Goal: Task Accomplishment & Management: Manage account settings

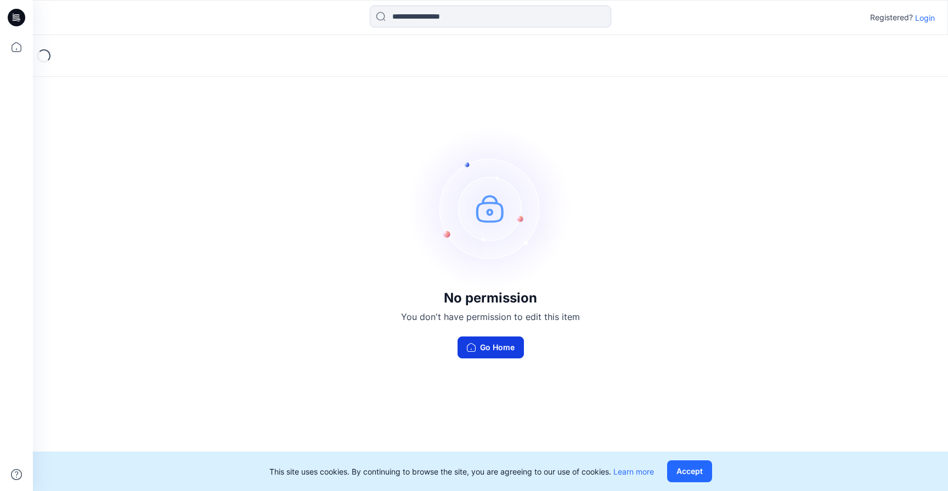
click at [497, 347] on button "Go Home" at bounding box center [490, 348] width 66 height 22
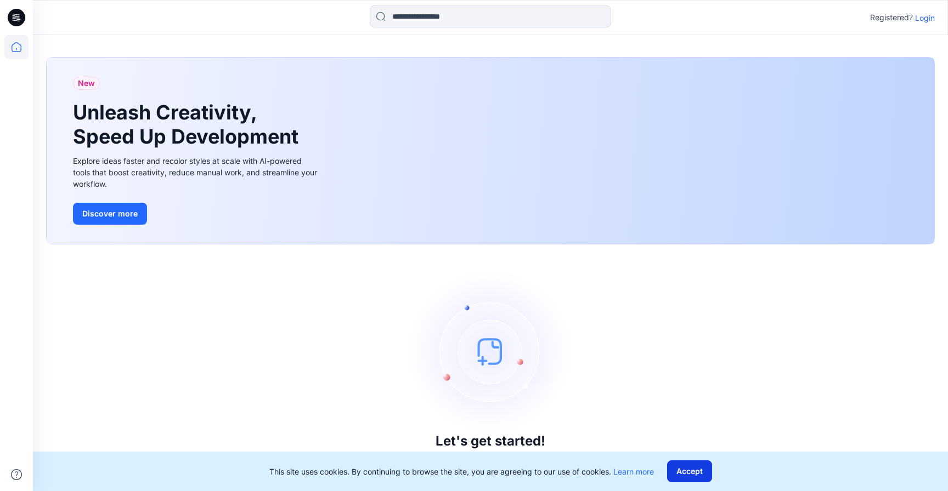
click at [682, 475] on button "Accept" at bounding box center [689, 472] width 45 height 22
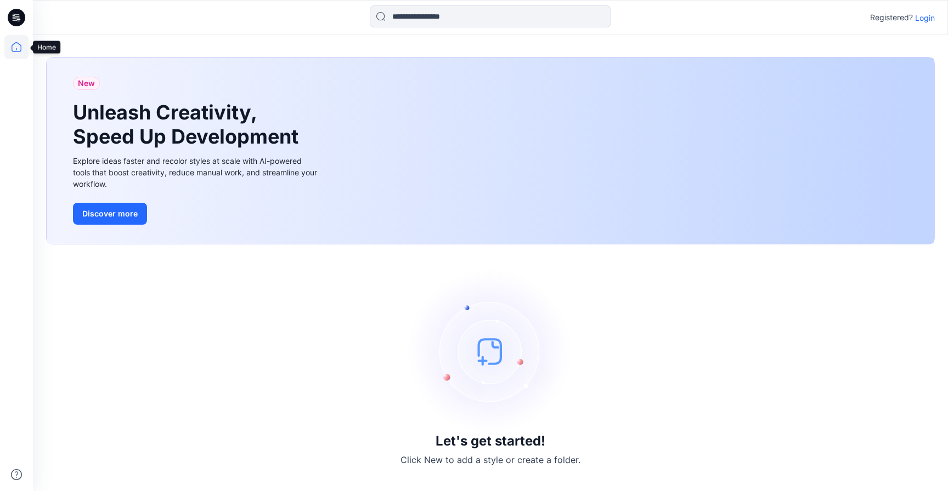
click at [17, 44] on icon at bounding box center [16, 47] width 24 height 24
click at [19, 19] on icon at bounding box center [18, 19] width 4 height 1
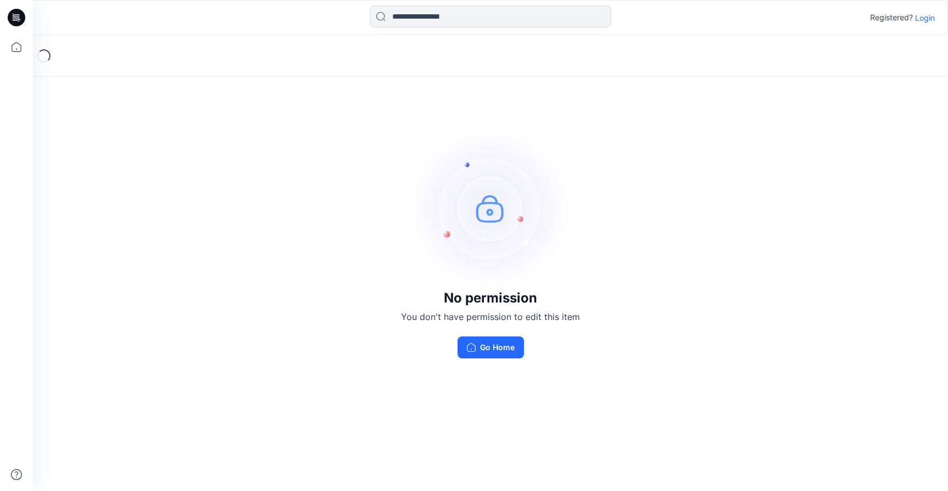
click at [489, 210] on img at bounding box center [490, 208] width 165 height 165
click at [481, 349] on button "Go Home" at bounding box center [490, 348] width 66 height 22
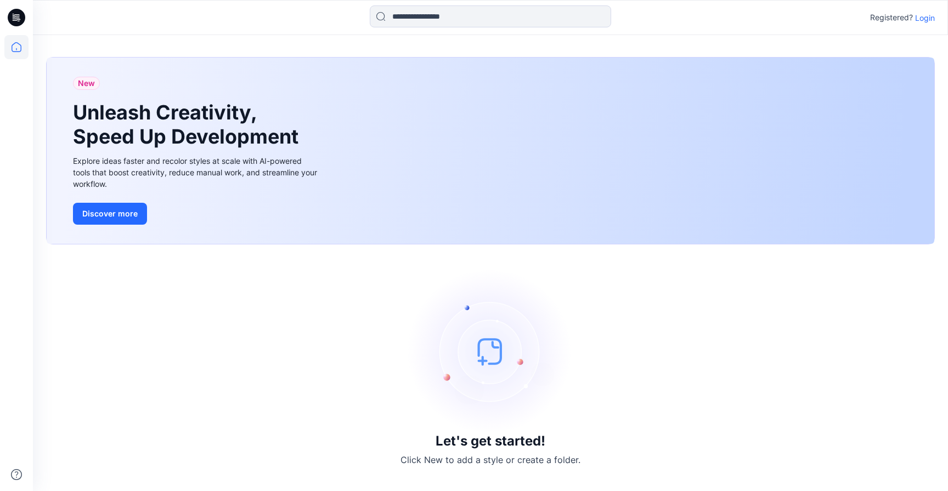
click at [925, 19] on p "Login" at bounding box center [925, 18] width 20 height 12
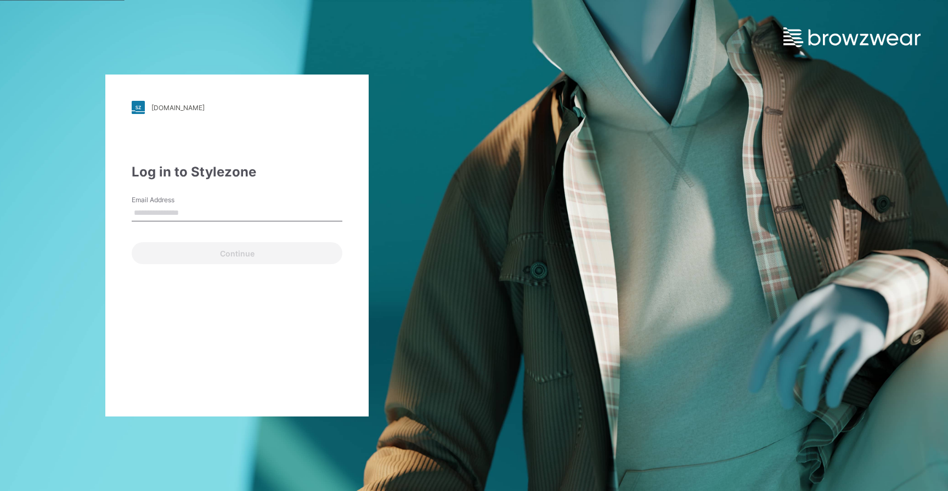
click at [231, 213] on input "Email Address" at bounding box center [237, 213] width 211 height 16
type input "**********"
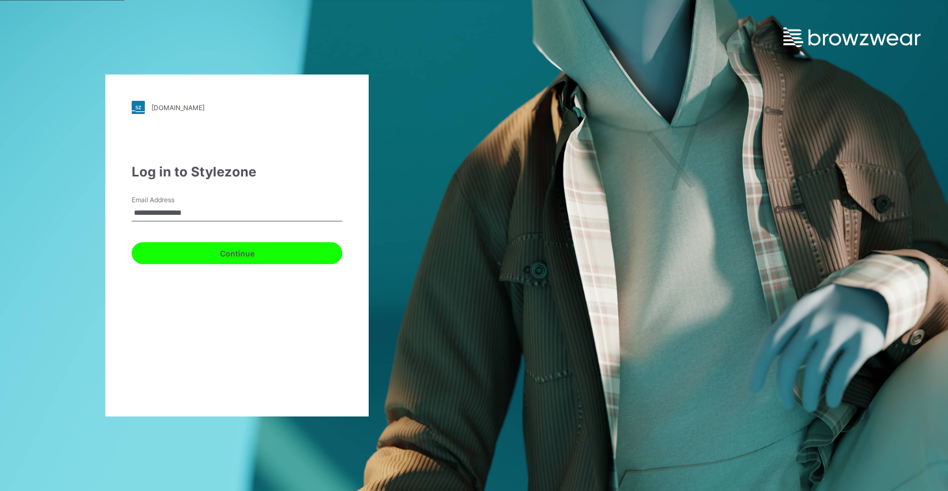
click at [238, 253] on button "Continue" at bounding box center [237, 253] width 211 height 22
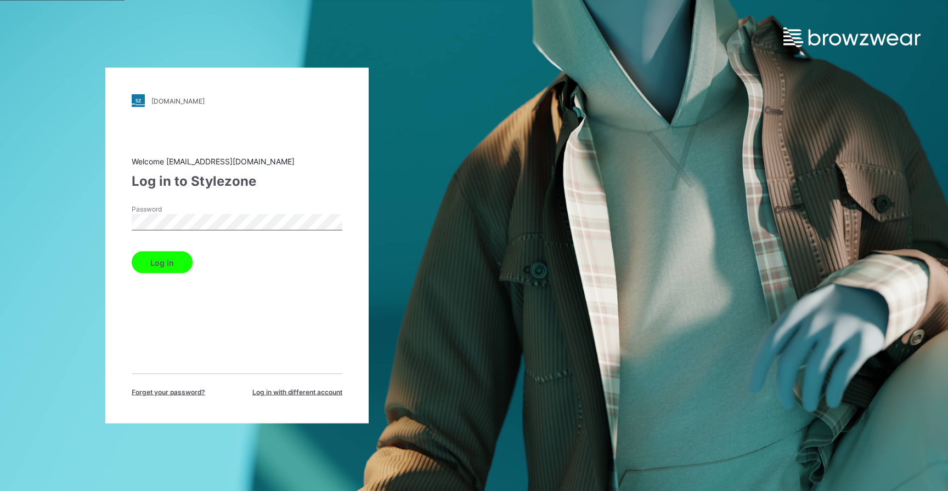
click at [166, 265] on button "Log in" at bounding box center [162, 263] width 61 height 22
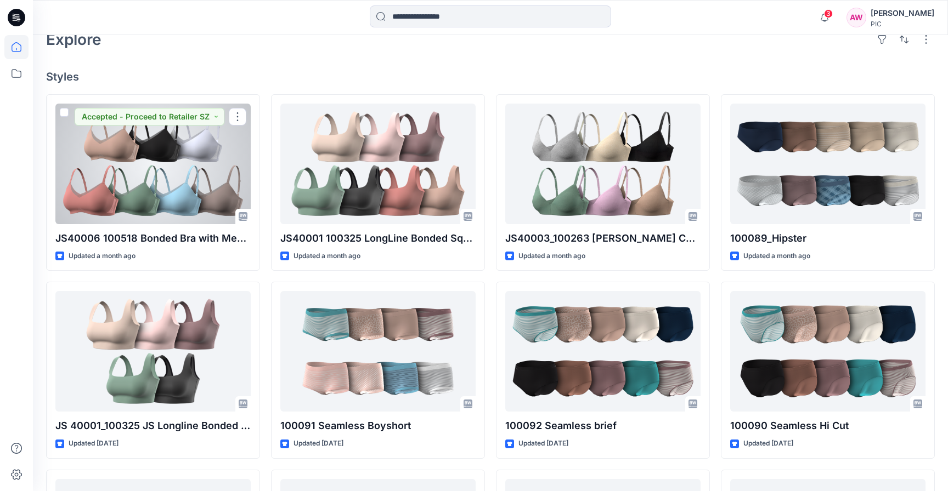
scroll to position [271, 0]
